Goal: Obtain resource: Obtain resource

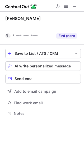
scroll to position [101, 84]
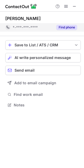
click at [64, 27] on button "Find phone" at bounding box center [66, 27] width 21 height 5
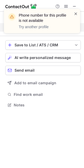
click at [76, 13] on span at bounding box center [75, 13] width 4 height 5
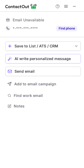
scroll to position [118, 84]
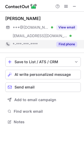
click at [66, 44] on button "Find phone" at bounding box center [66, 44] width 21 height 5
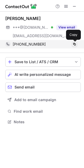
click at [74, 44] on span at bounding box center [74, 44] width 4 height 4
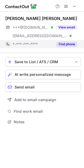
click at [64, 45] on button "Find phone" at bounding box center [66, 44] width 21 height 5
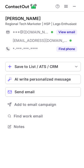
scroll to position [123, 84]
